Goal: Information Seeking & Learning: Learn about a topic

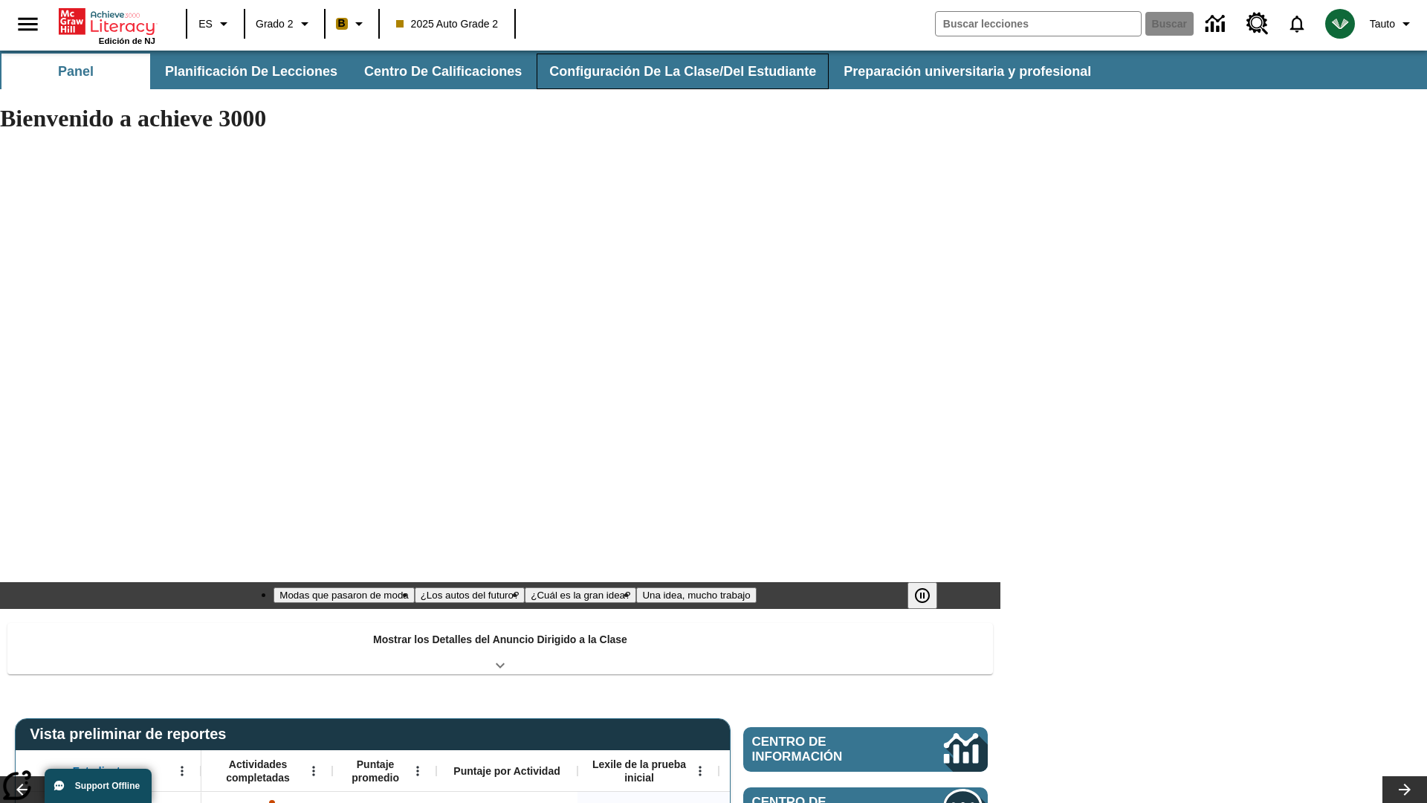
click at [673, 71] on button "Configuración de la clase/del estudiante" at bounding box center [683, 72] width 292 height 36
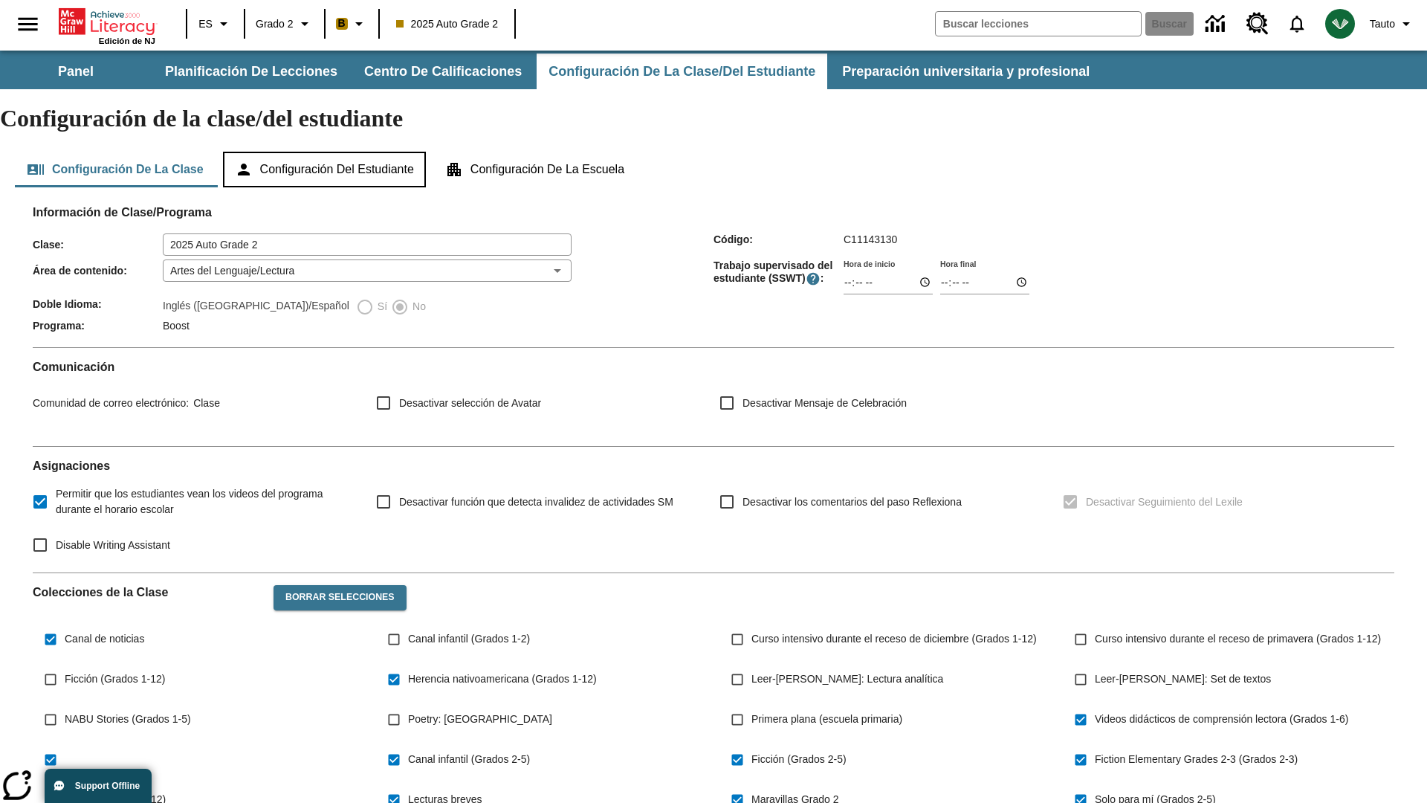
click at [331, 152] on button "Configuración del estudiante" at bounding box center [324, 170] width 203 height 36
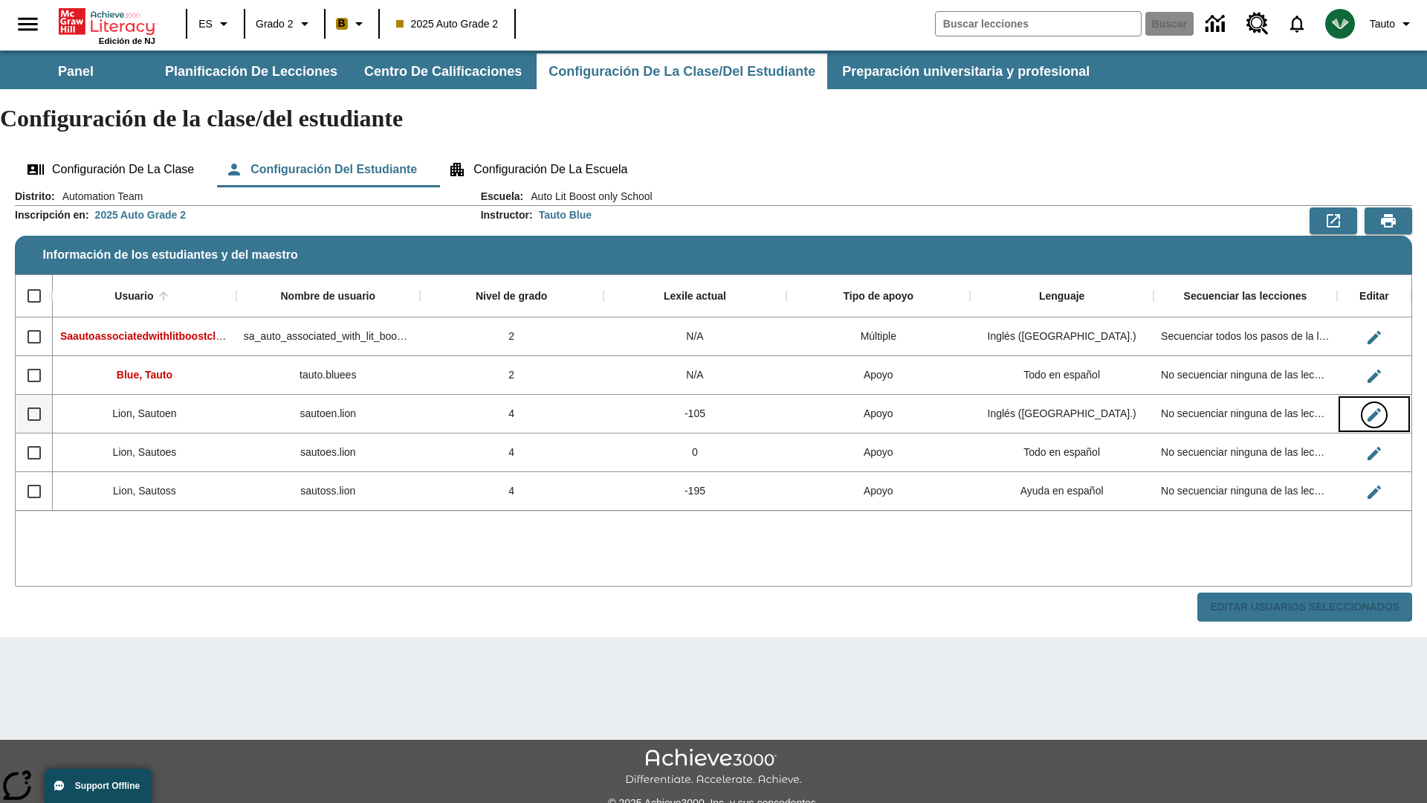
click at [1374, 408] on icon "Editar Usuario" at bounding box center [1374, 414] width 13 height 13
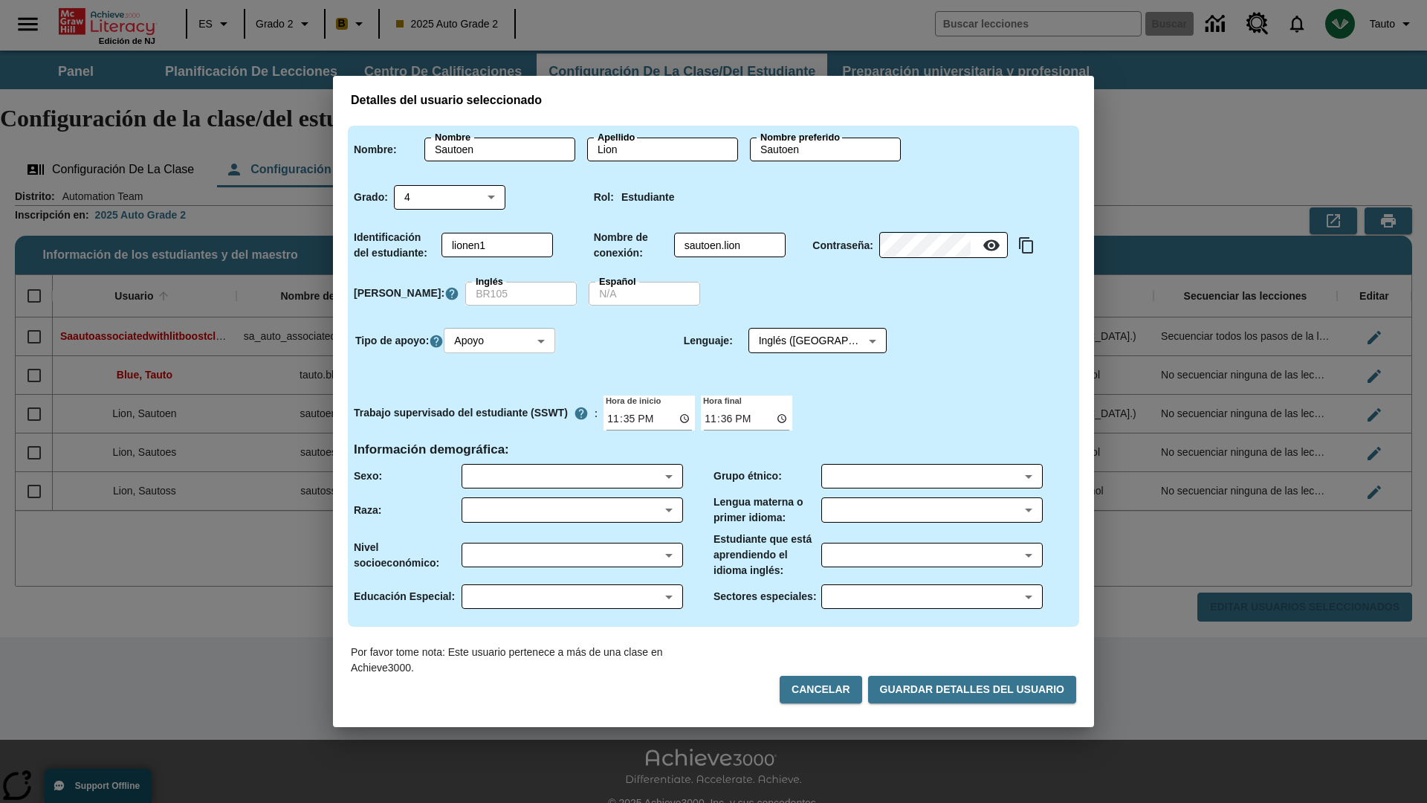
click at [502, 340] on body "Saltar al contenido principal Edición de NJ ES Grado 2 B 2025 Auto Grade 2 Busc…" at bounding box center [713, 443] width 1427 height 785
click at [502, 395] on li "Apoyo" at bounding box center [501, 396] width 111 height 25
click at [803, 340] on body "Saltar al contenido principal Edición de NJ ES Grado 2 B 2025 Auto Grade 2 Busc…" at bounding box center [713, 443] width 1427 height 785
click at [502, 340] on body "Saltar al contenido principal Edición de NJ ES Grado 2 B 2025 Auto Grade 2 Busc…" at bounding box center [713, 443] width 1427 height 785
